Goal: Find specific page/section: Find specific page/section

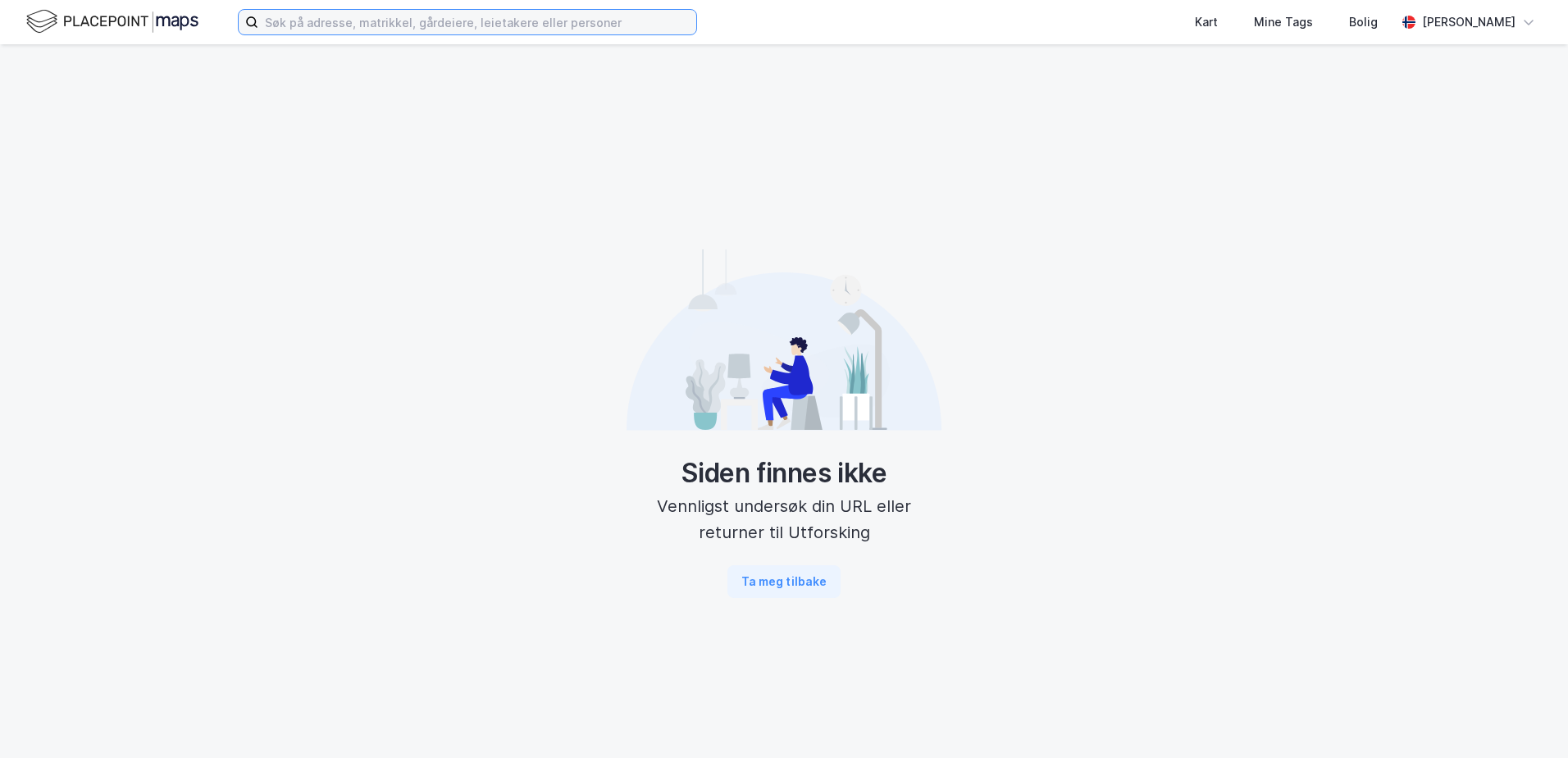
click at [414, 26] on input at bounding box center [477, 22] width 438 height 24
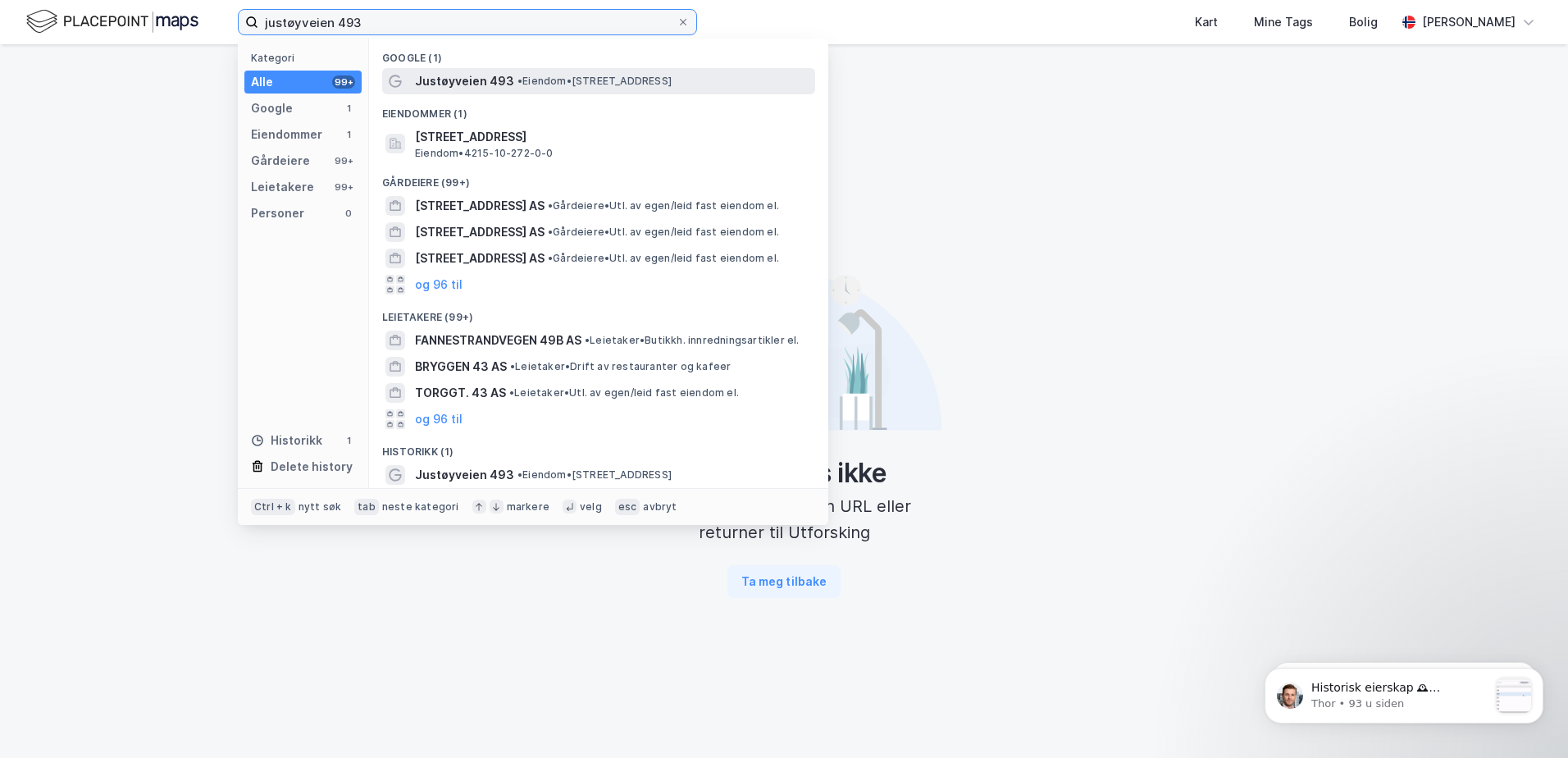
type input "justøyveien 493"
click at [521, 82] on span "•" at bounding box center [520, 80] width 5 height 13
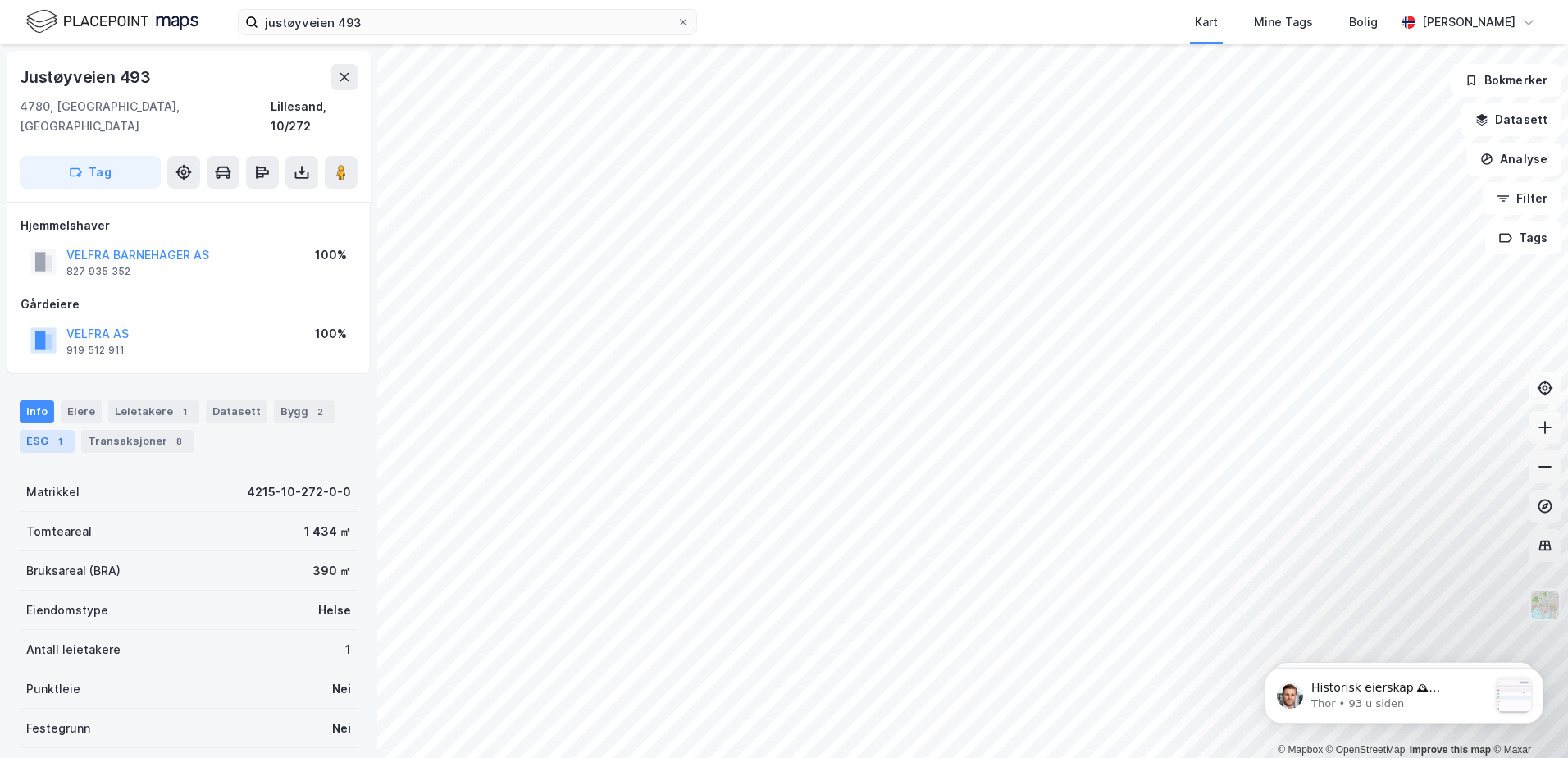
click at [44, 430] on div "ESG 1" at bounding box center [48, 440] width 55 height 23
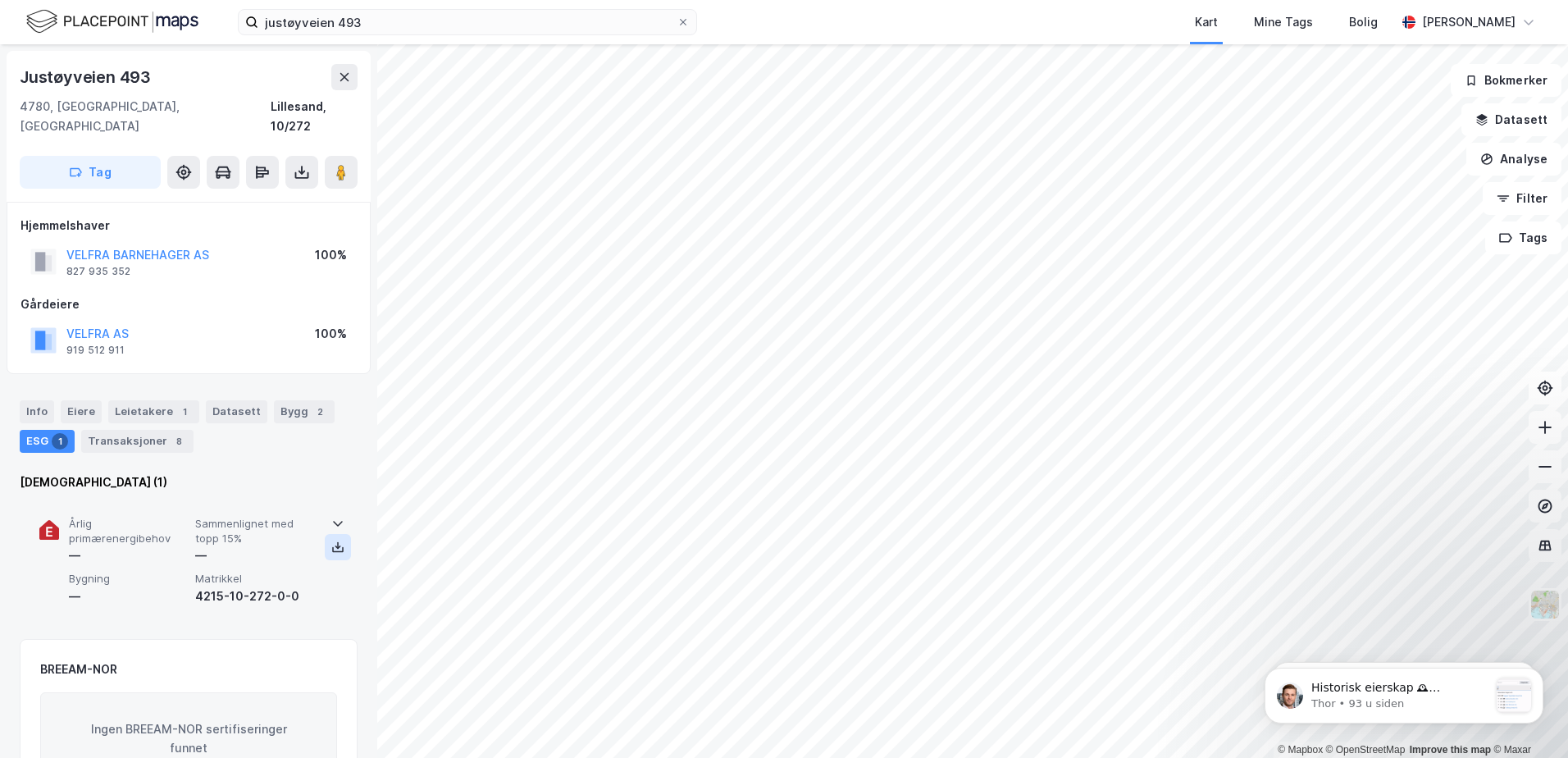
click at [332, 547] on icon at bounding box center [338, 550] width 12 height 6
